Goal: Transaction & Acquisition: Purchase product/service

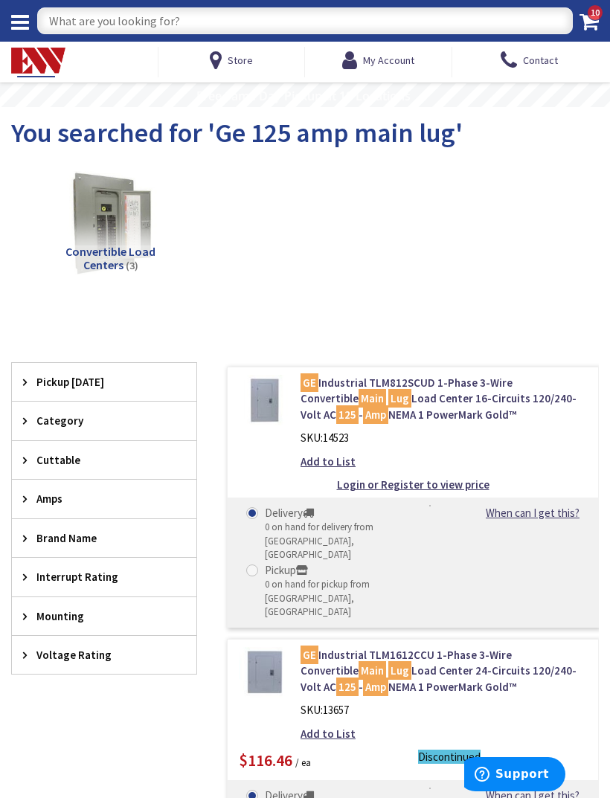
click at [427, 19] on input "text" at bounding box center [304, 20] width 535 height 27
type input "#10"
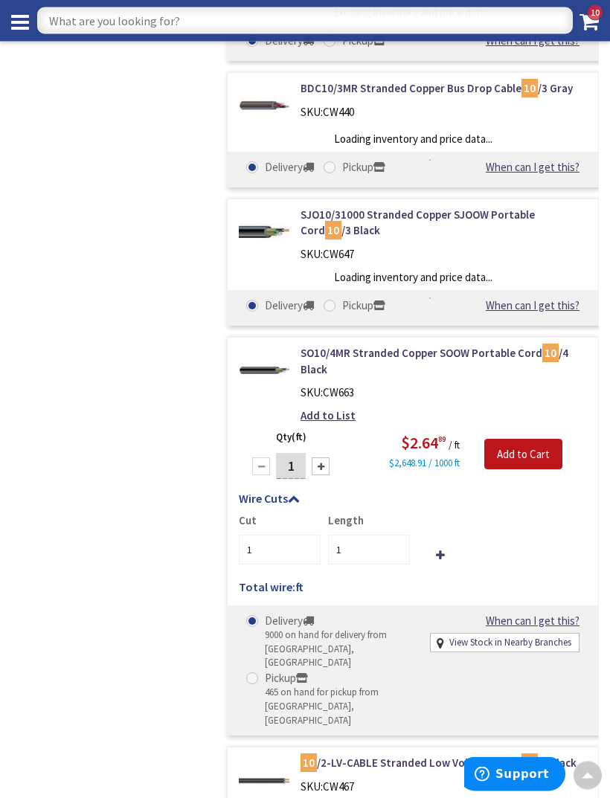
scroll to position [1378, 0]
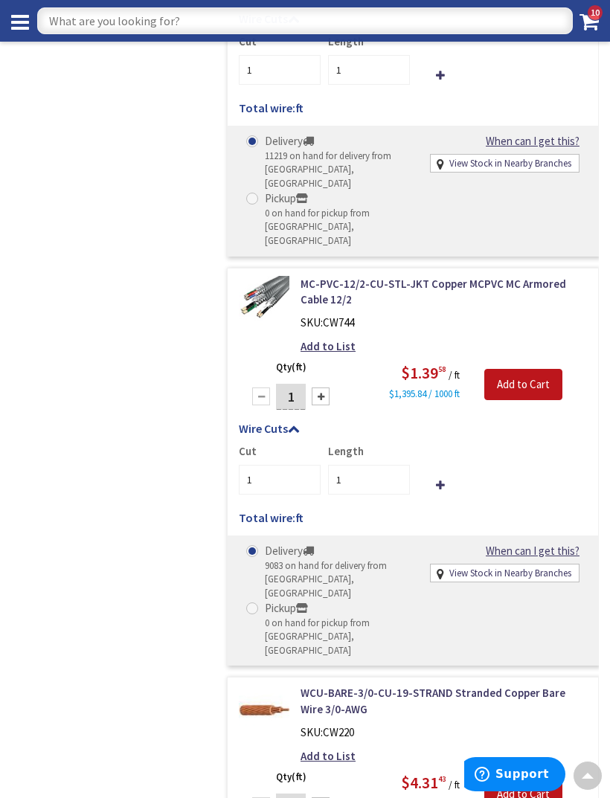
click at [489, 28] on input "text" at bounding box center [304, 20] width 535 height 27
type input "10 thhn"
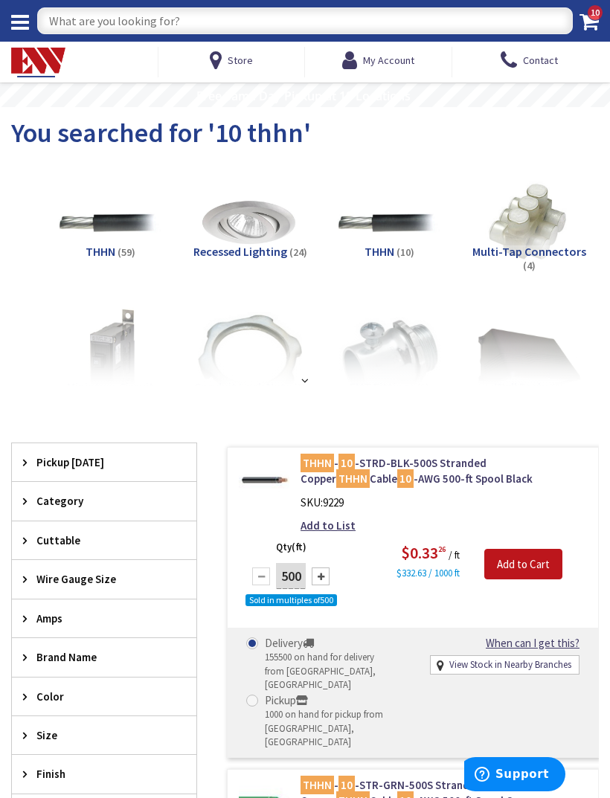
click at [346, 28] on input "text" at bounding box center [304, 20] width 535 height 27
type input "1 1/4 pvc"
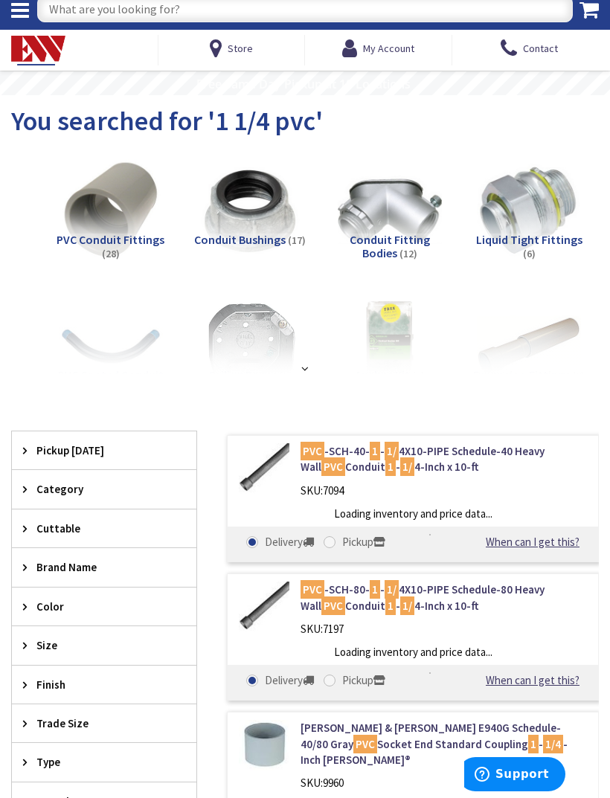
scroll to position [13, 0]
